Goal: Task Accomplishment & Management: Manage account settings

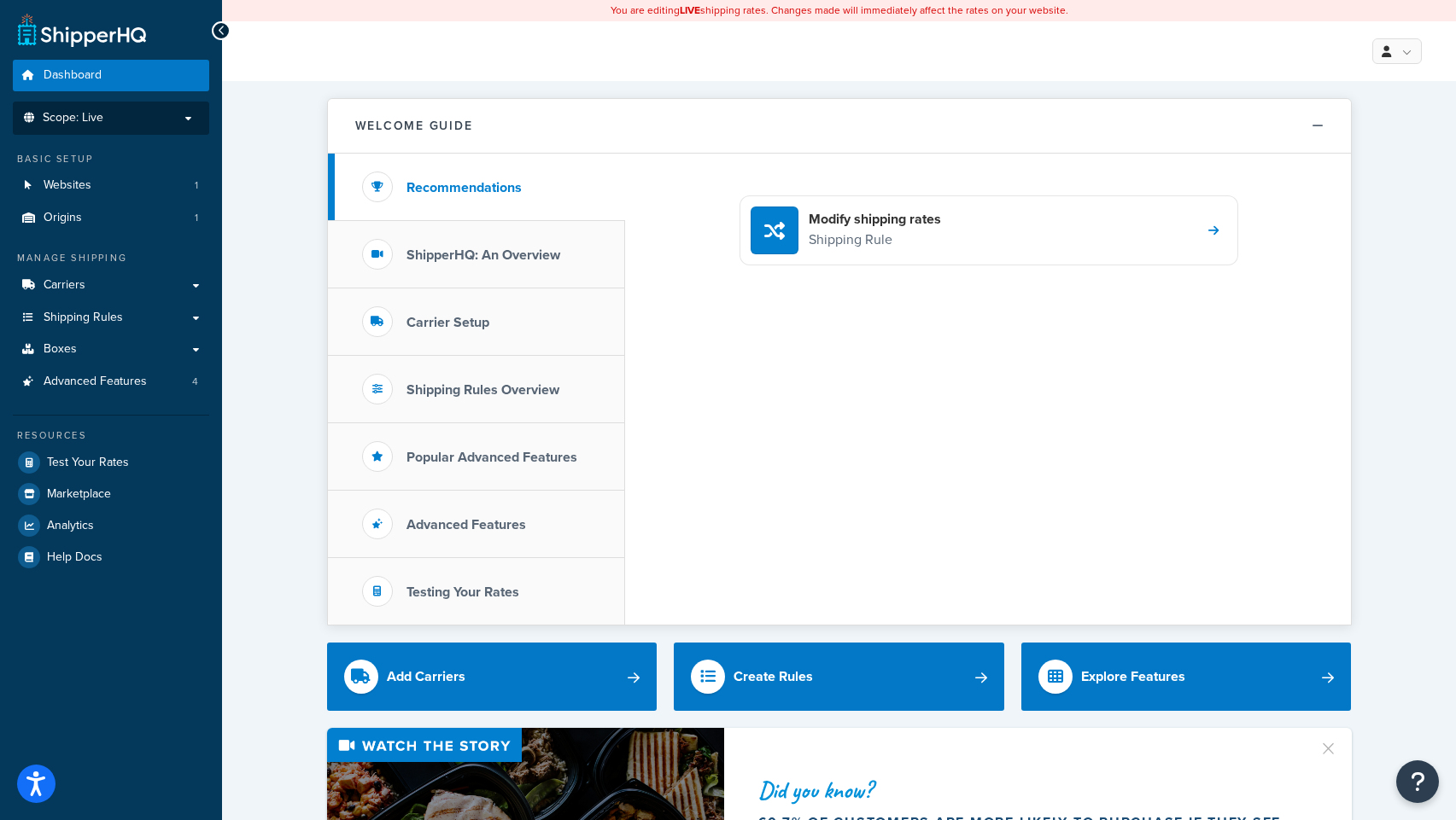
click at [177, 119] on p "Scope: Live" at bounding box center [111, 118] width 182 height 15
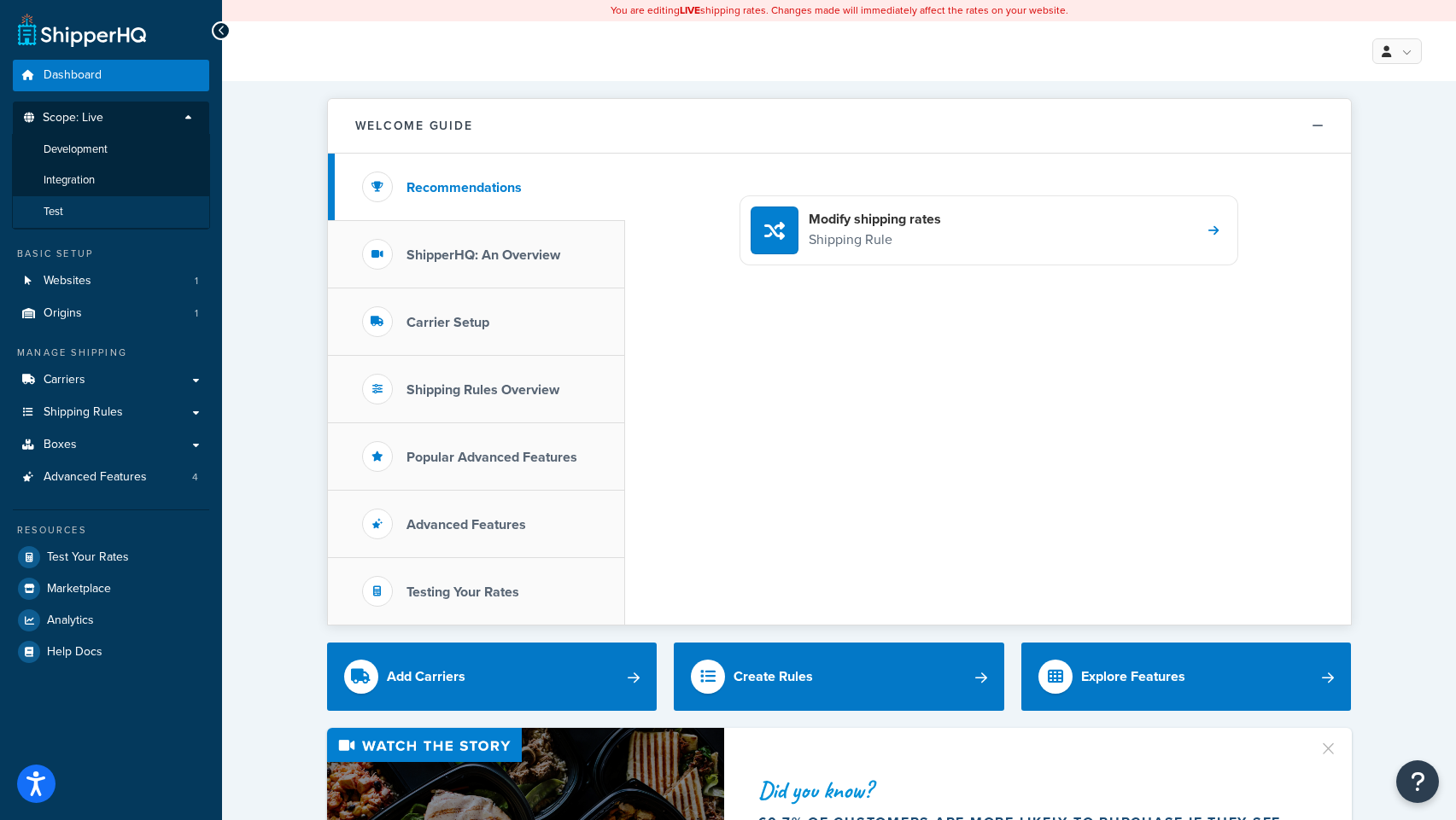
click at [77, 208] on li "Test" at bounding box center [111, 212] width 198 height 31
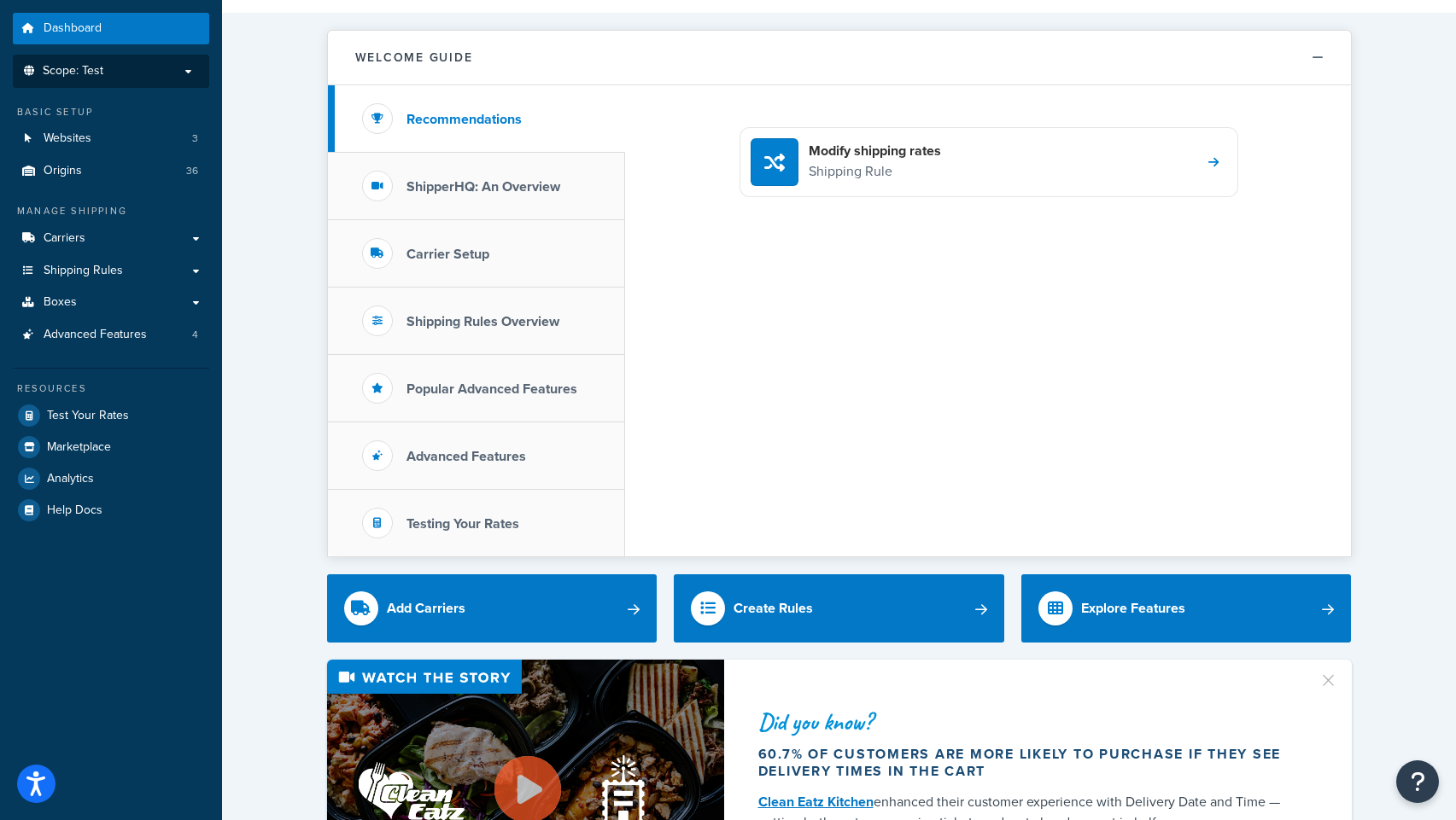
scroll to position [63, 0]
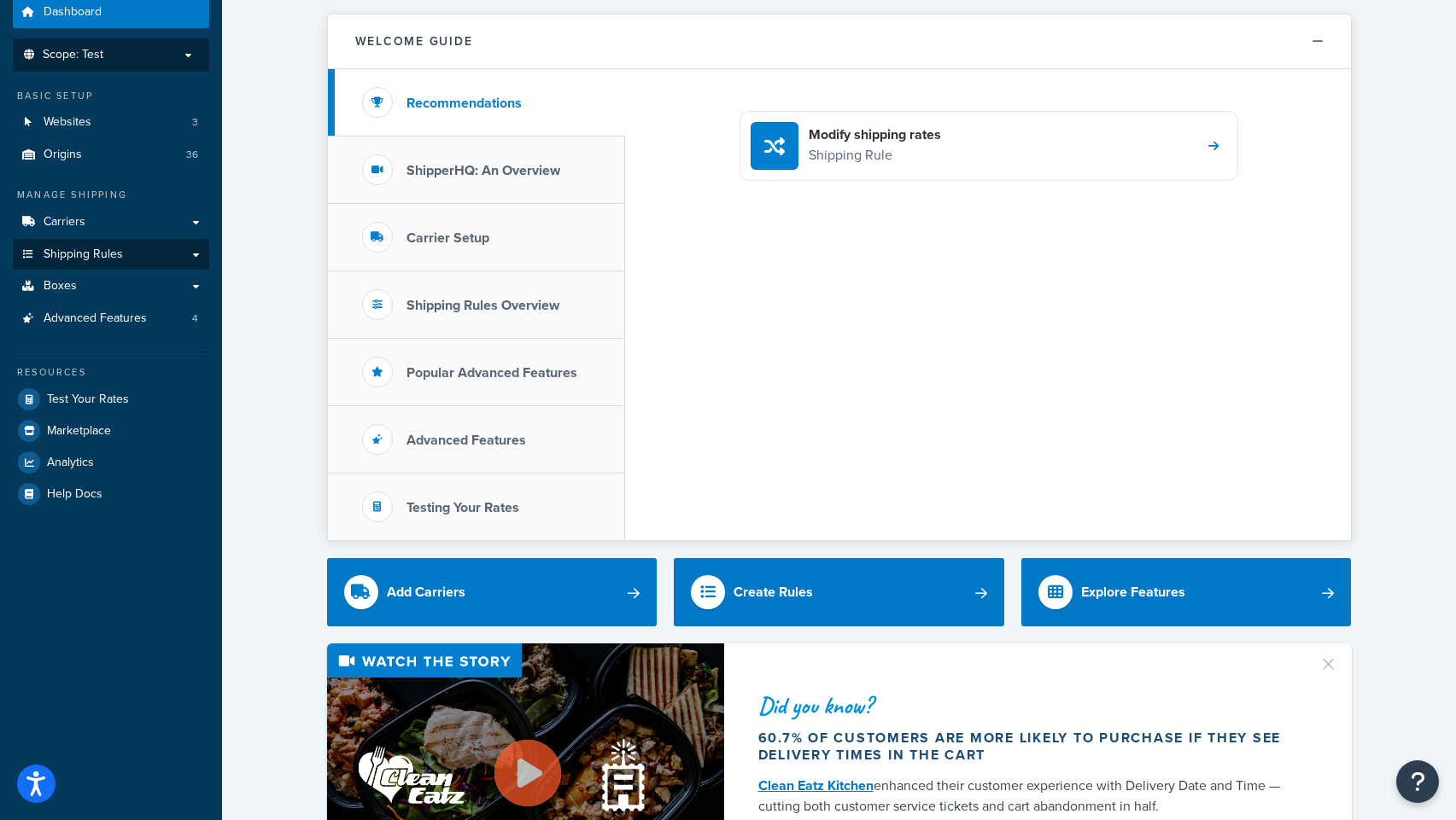
click at [111, 253] on span "Shipping Rules" at bounding box center [82, 254] width 79 height 15
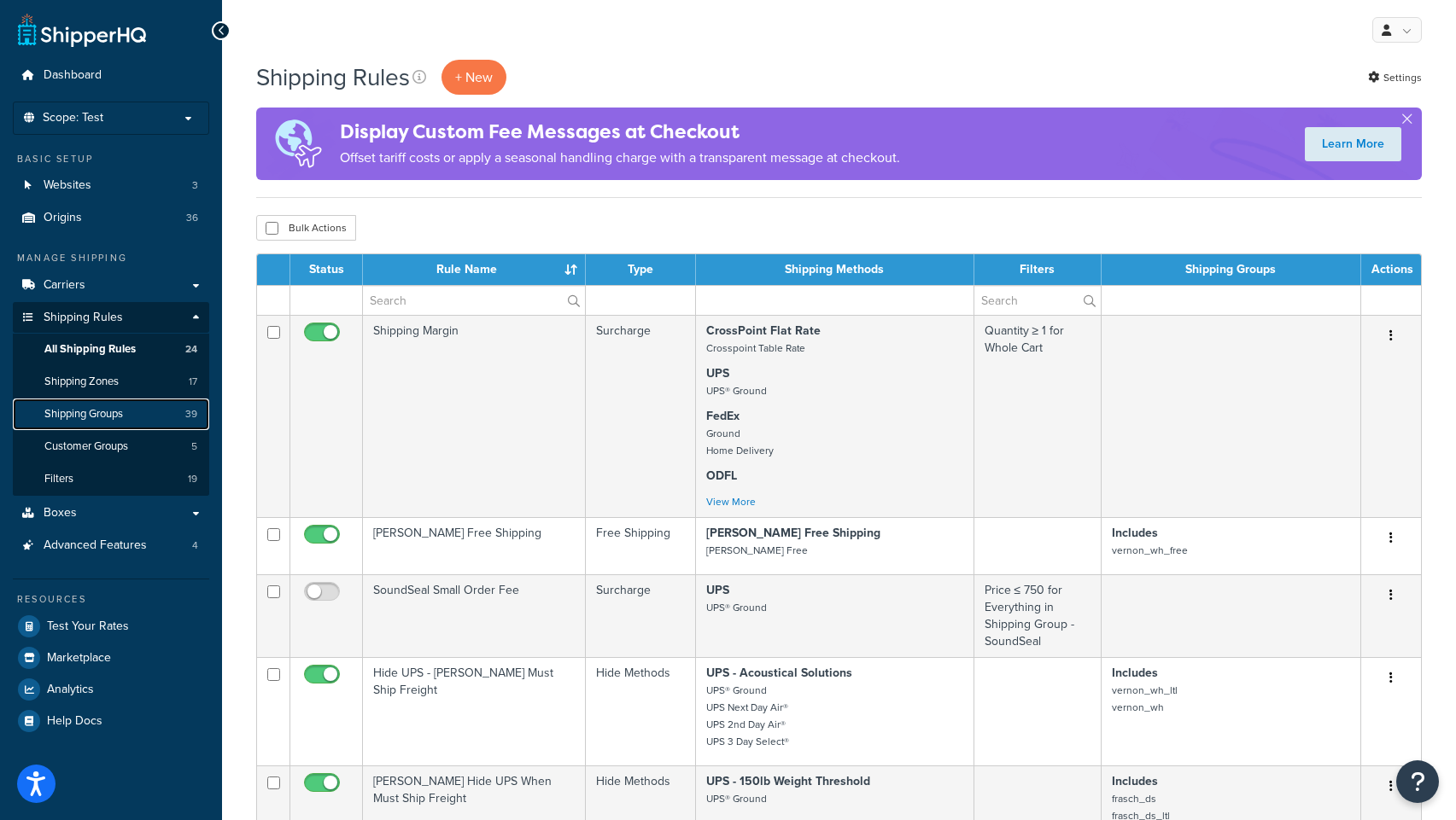
click at [61, 413] on span "Shipping Groups" at bounding box center [83, 414] width 78 height 15
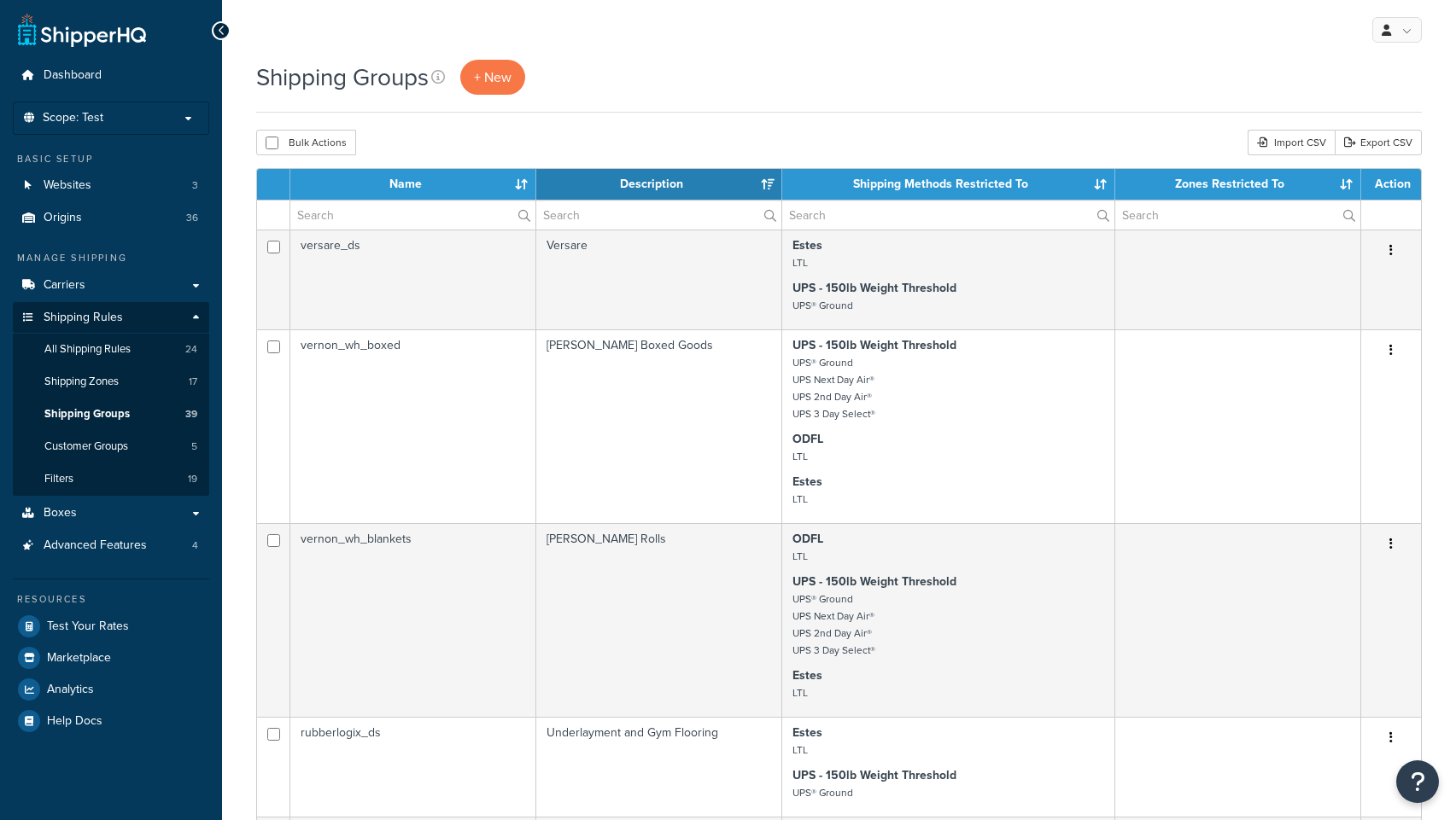
select select "15"
click at [396, 215] on input "text" at bounding box center [413, 216] width 245 height 29
type input "vernon"
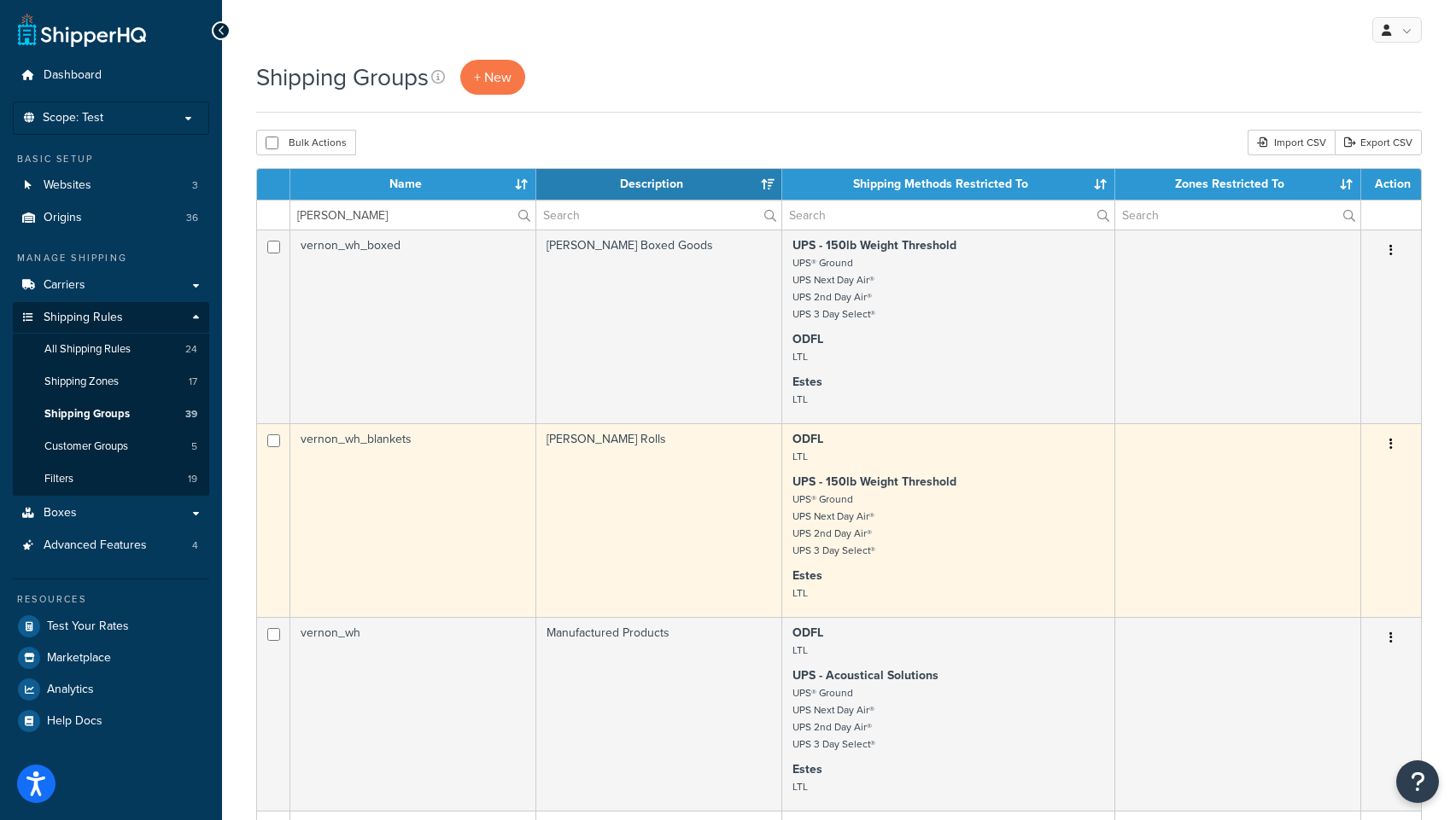
click at [387, 439] on td "vernon_wh_blankets" at bounding box center [413, 521] width 246 height 194
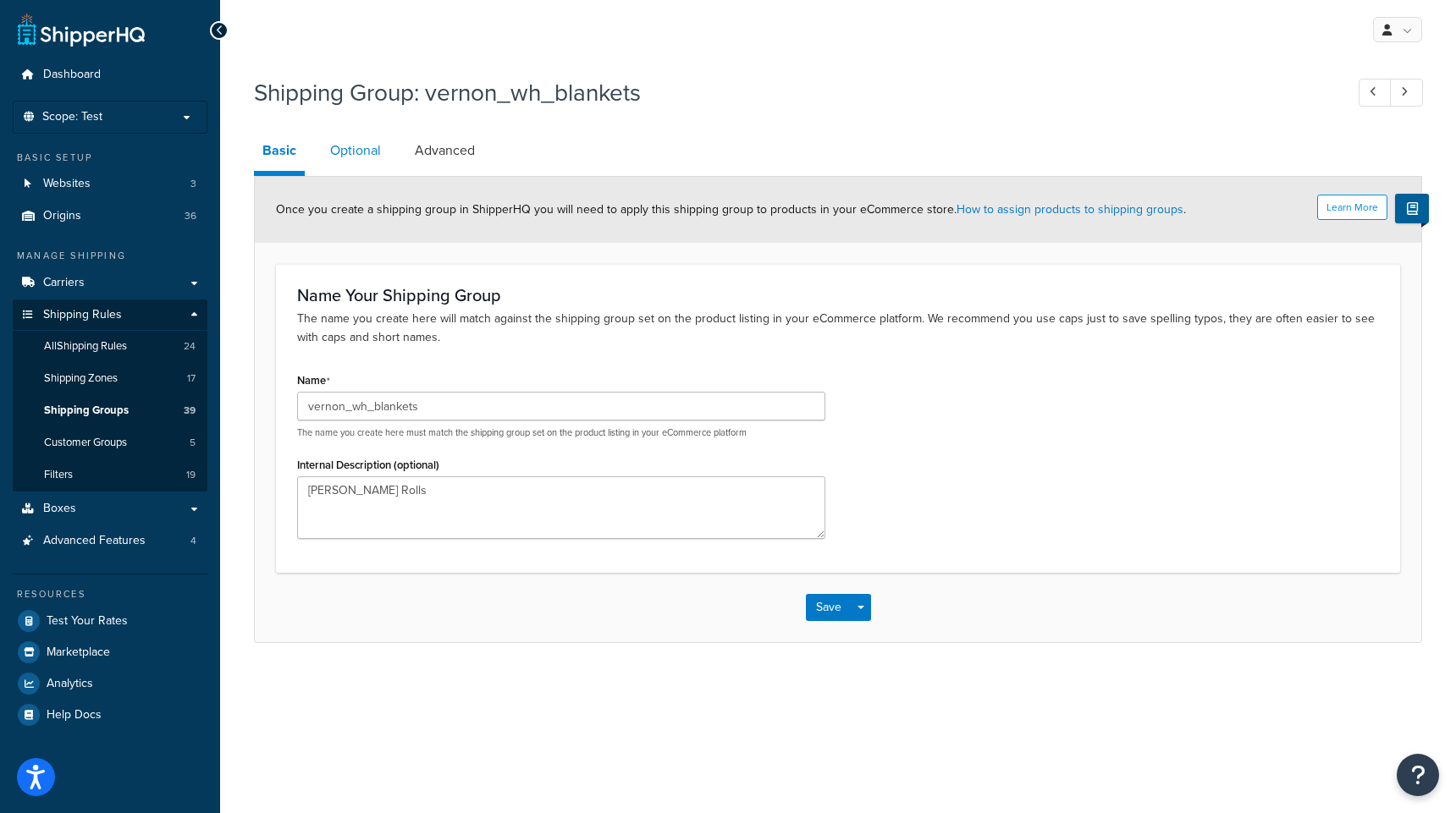
click at [358, 154] on link "Optional" at bounding box center [356, 151] width 68 height 41
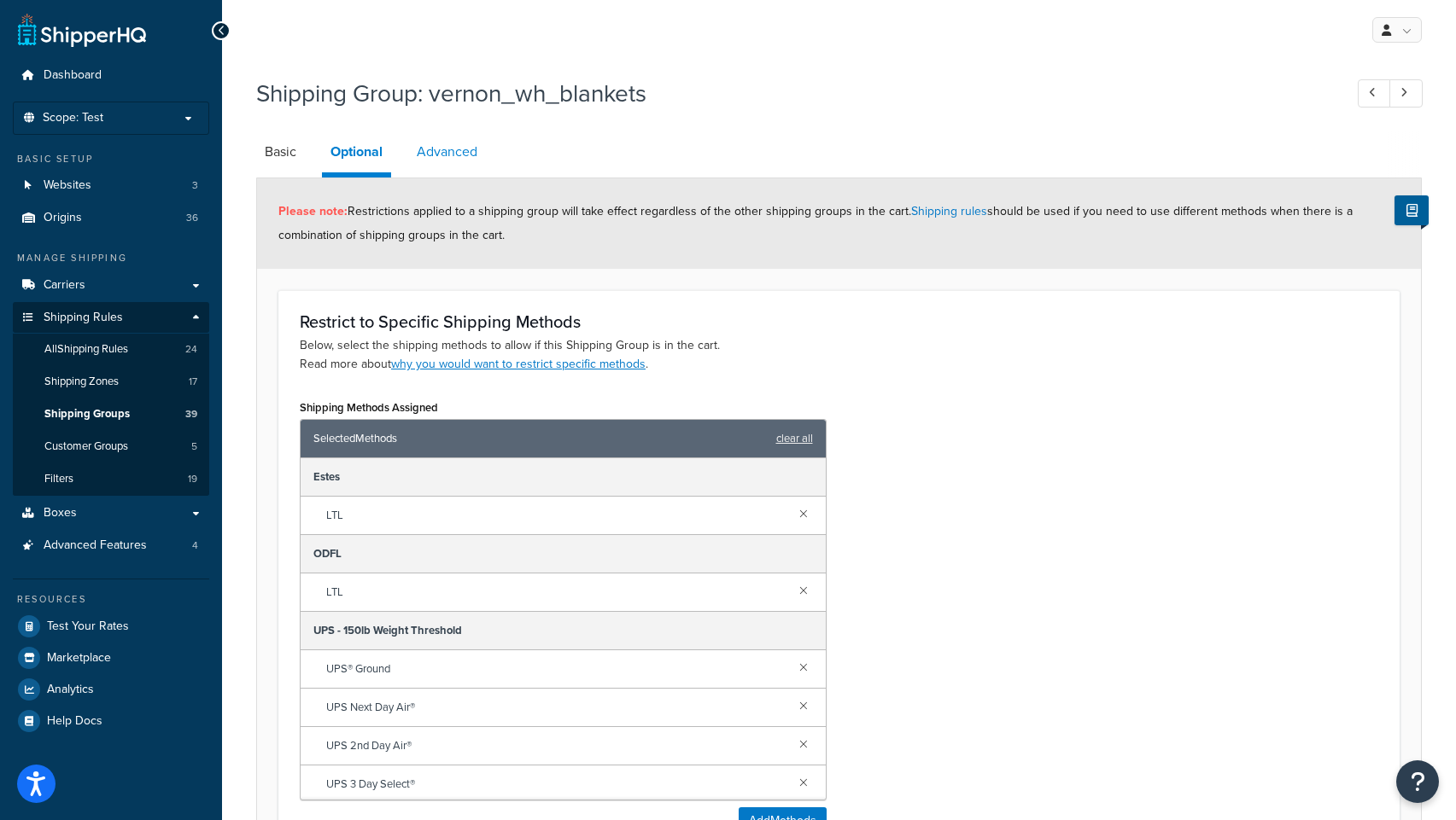
click at [430, 162] on link "Advanced" at bounding box center [446, 152] width 78 height 41
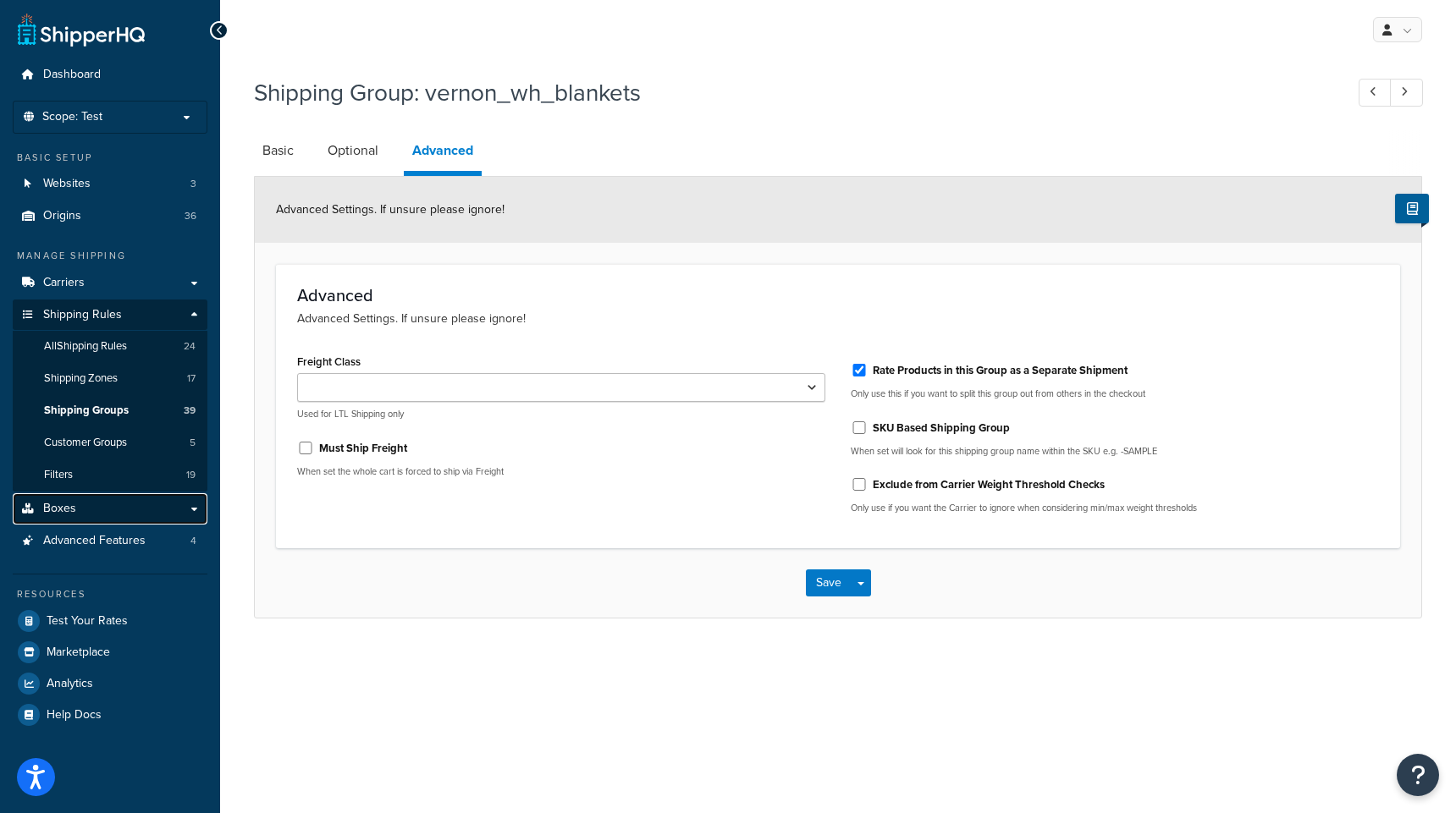
click at [83, 508] on link "Boxes" at bounding box center [110, 509] width 195 height 31
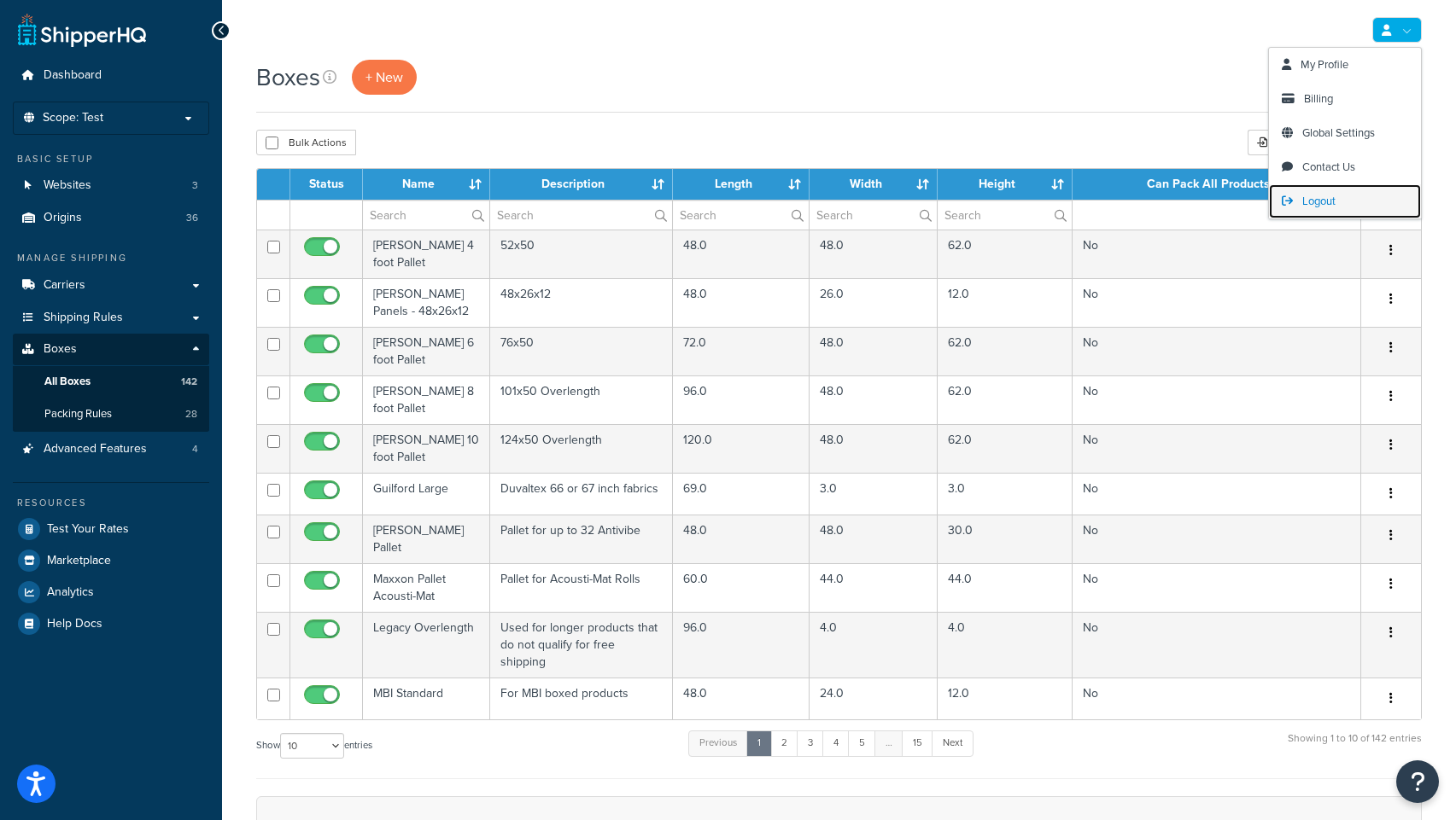
click at [1302, 197] on span "Logout" at bounding box center [1319, 201] width 33 height 17
